Goal: Task Accomplishment & Management: Manage account settings

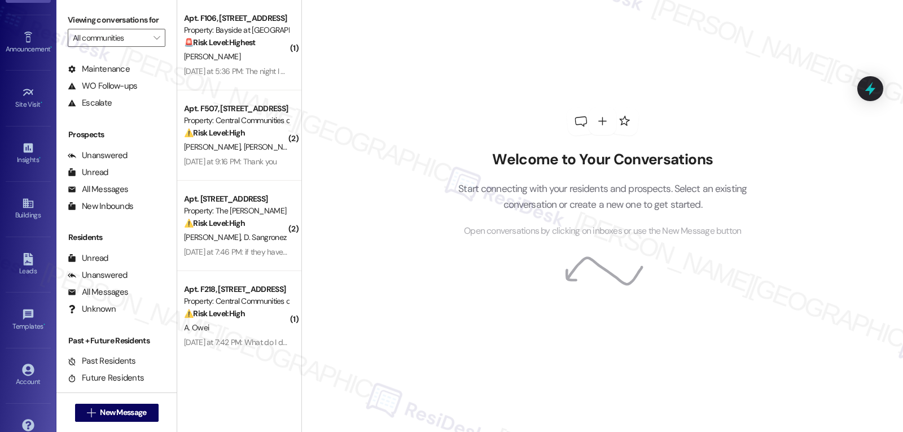
scroll to position [107, 0]
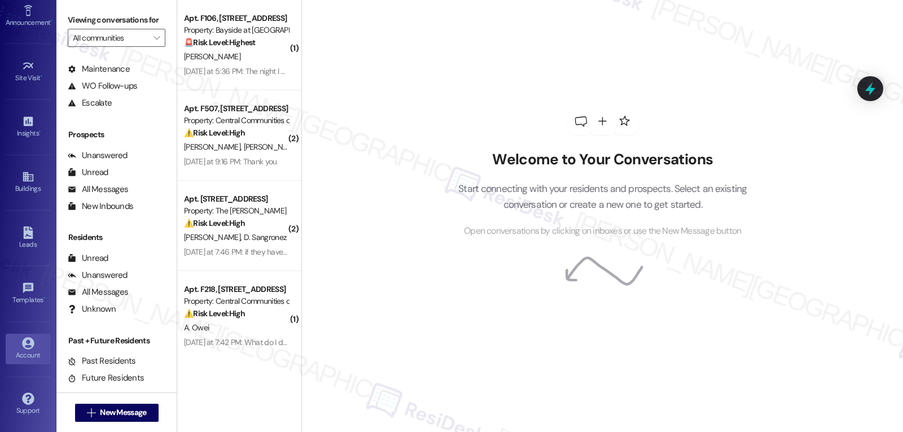
click at [25, 343] on icon at bounding box center [28, 343] width 12 height 12
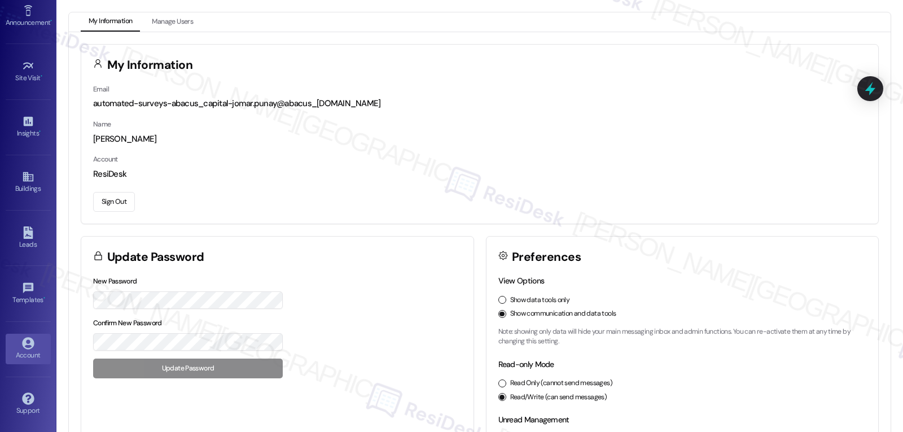
click at [124, 205] on button "Sign Out" at bounding box center [114, 202] width 42 height 20
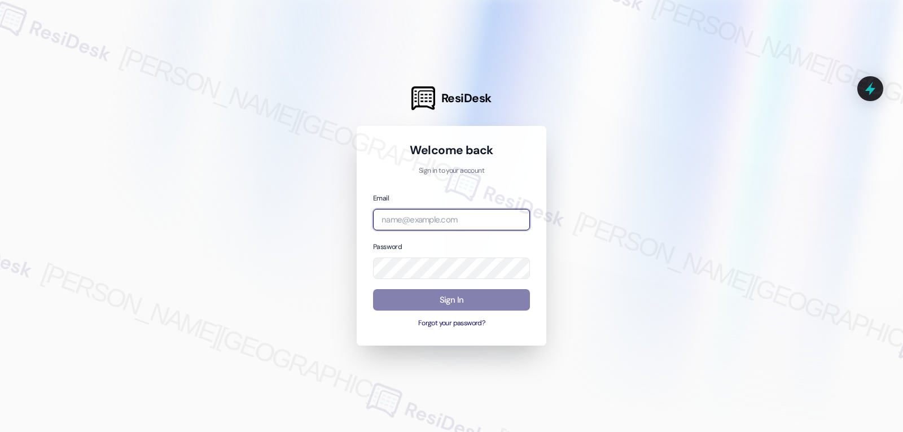
click at [446, 220] on input "email" at bounding box center [451, 220] width 157 height 22
paste input "[EMAIL_ADDRESS][DOMAIN_NAME]"
type input "[EMAIL_ADDRESS][DOMAIN_NAME]"
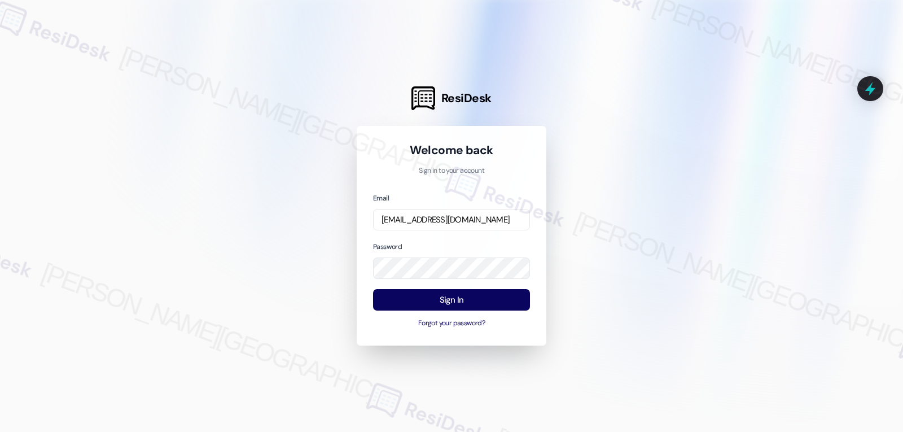
click at [446, 246] on div "Password" at bounding box center [451, 259] width 157 height 39
click at [446, 295] on button "Sign In" at bounding box center [451, 300] width 157 height 22
